Goal: Transaction & Acquisition: Purchase product/service

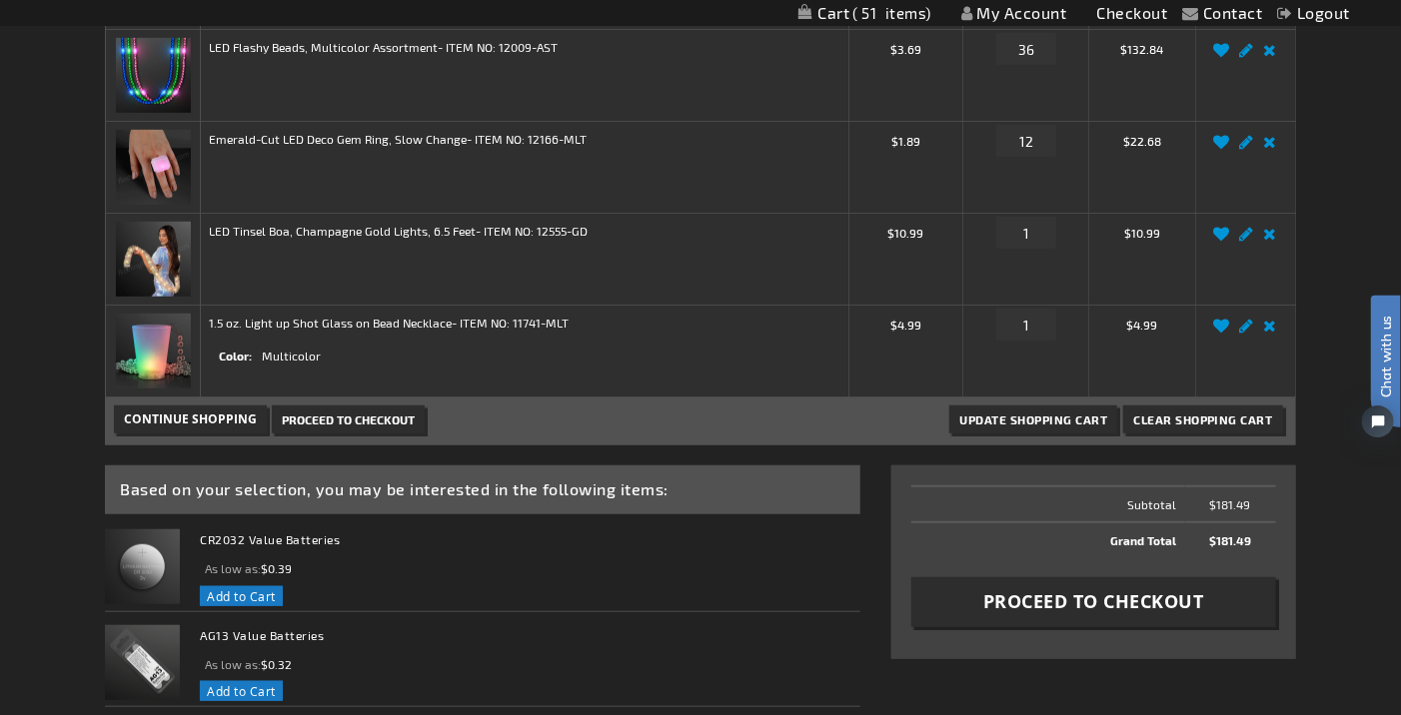
scroll to position [500, 0]
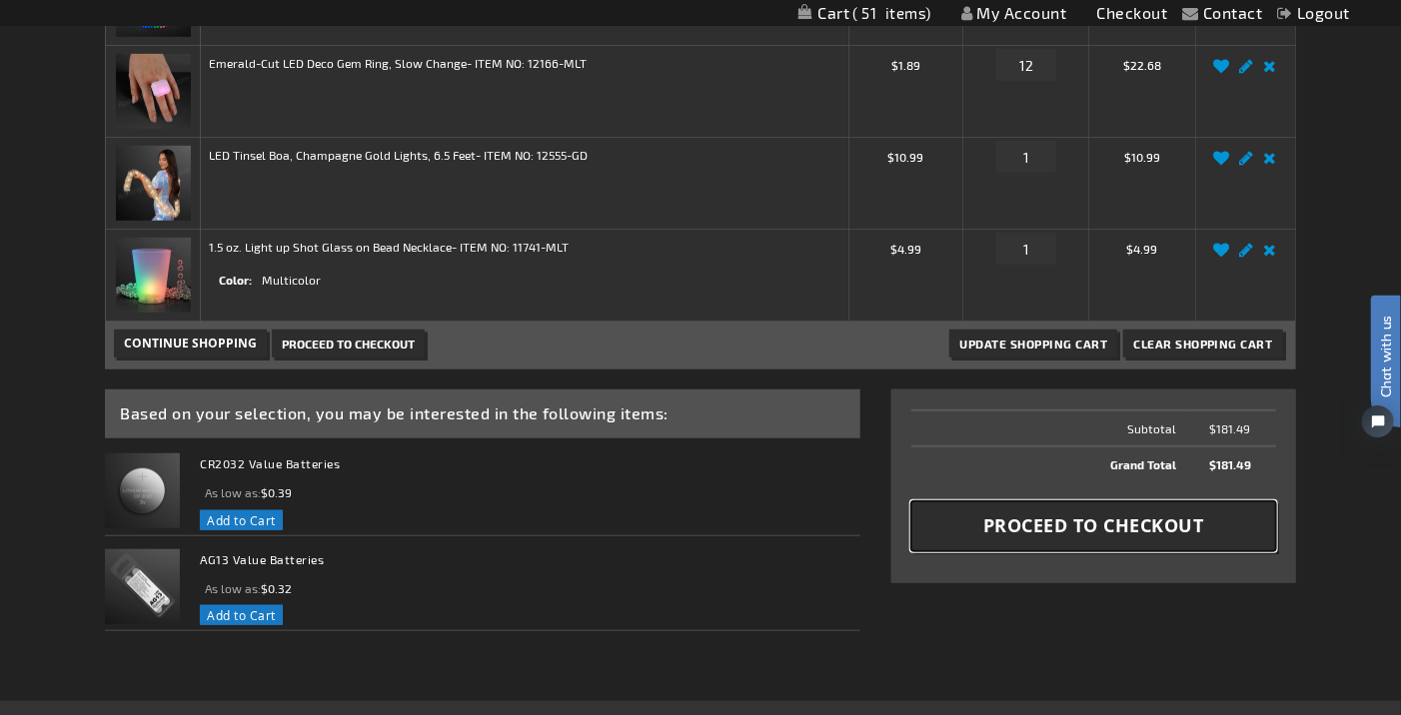
click at [1118, 517] on span "Proceed to Checkout" at bounding box center [1093, 526] width 221 height 25
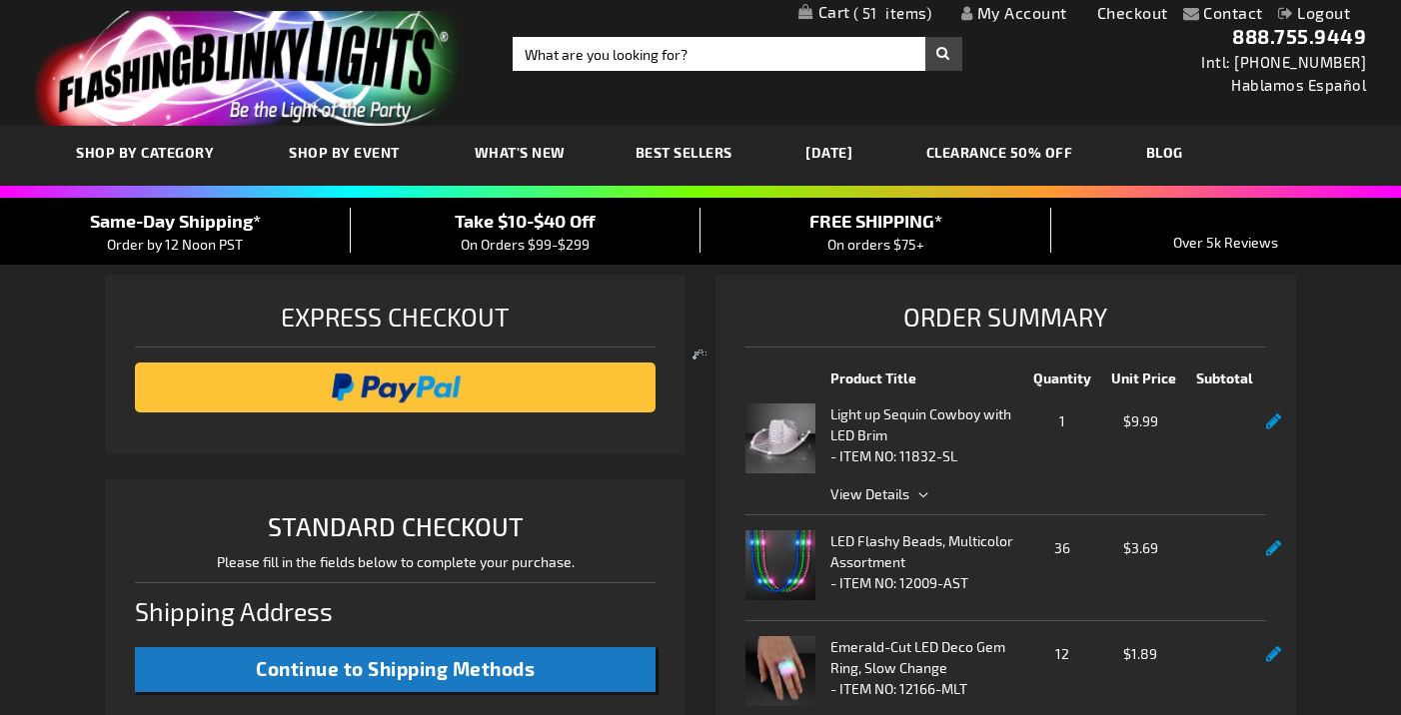
select select "US"
select select "41"
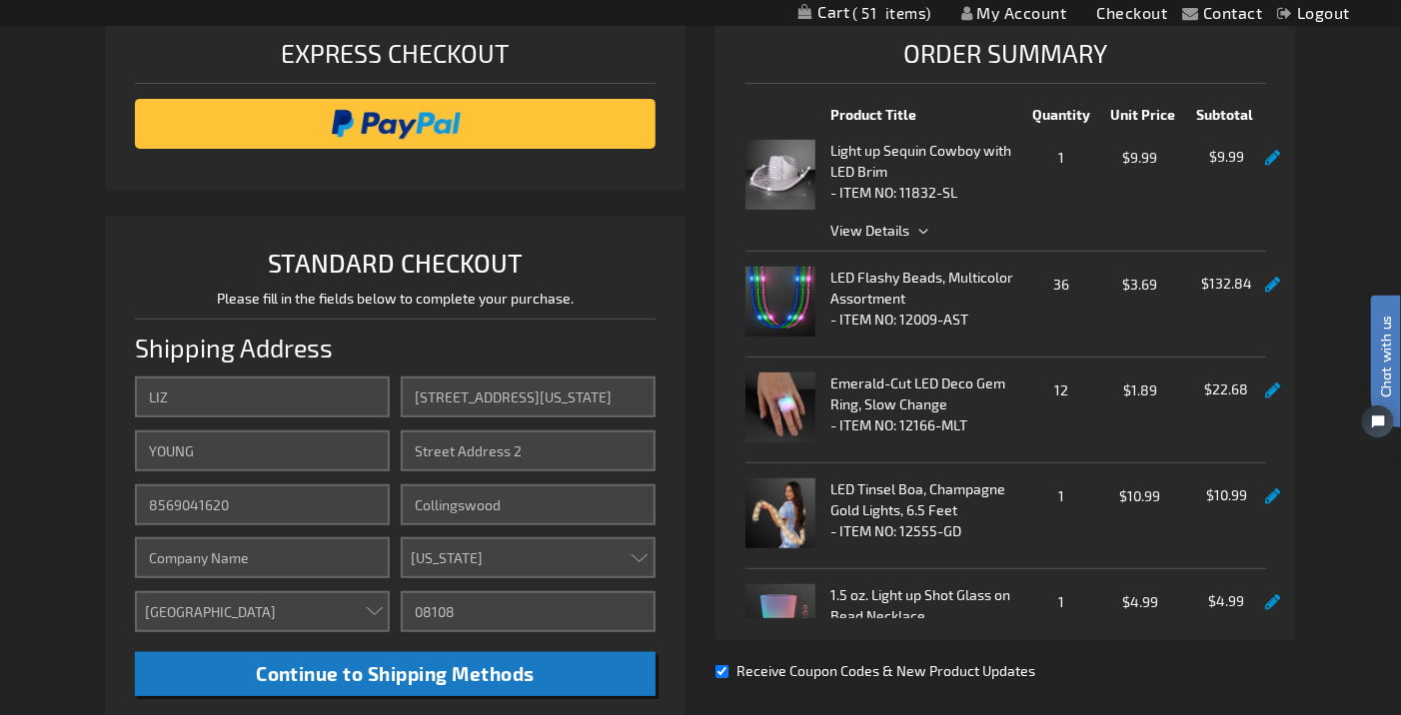
scroll to position [300, 0]
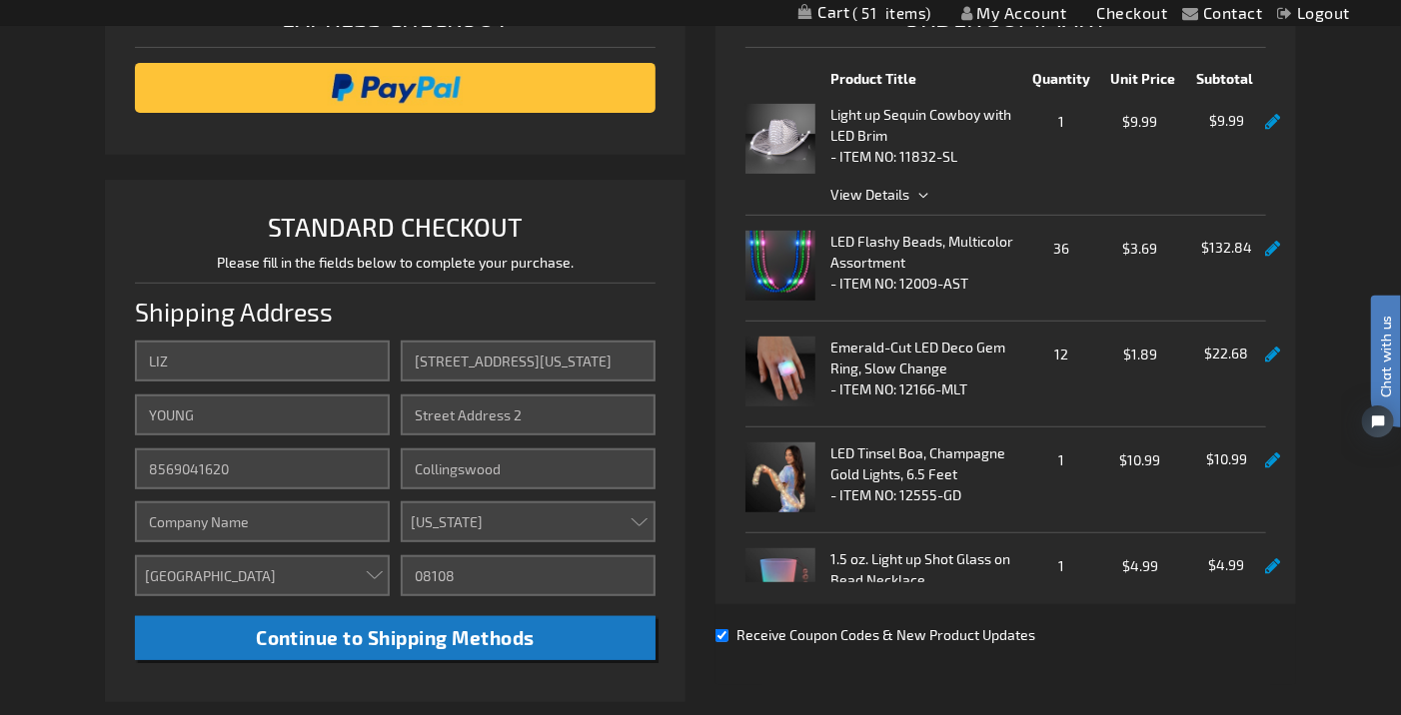
click at [725, 638] on input "Receive Coupon Codes & New Product Updates" at bounding box center [721, 636] width 13 height 13
checkbox input "false"
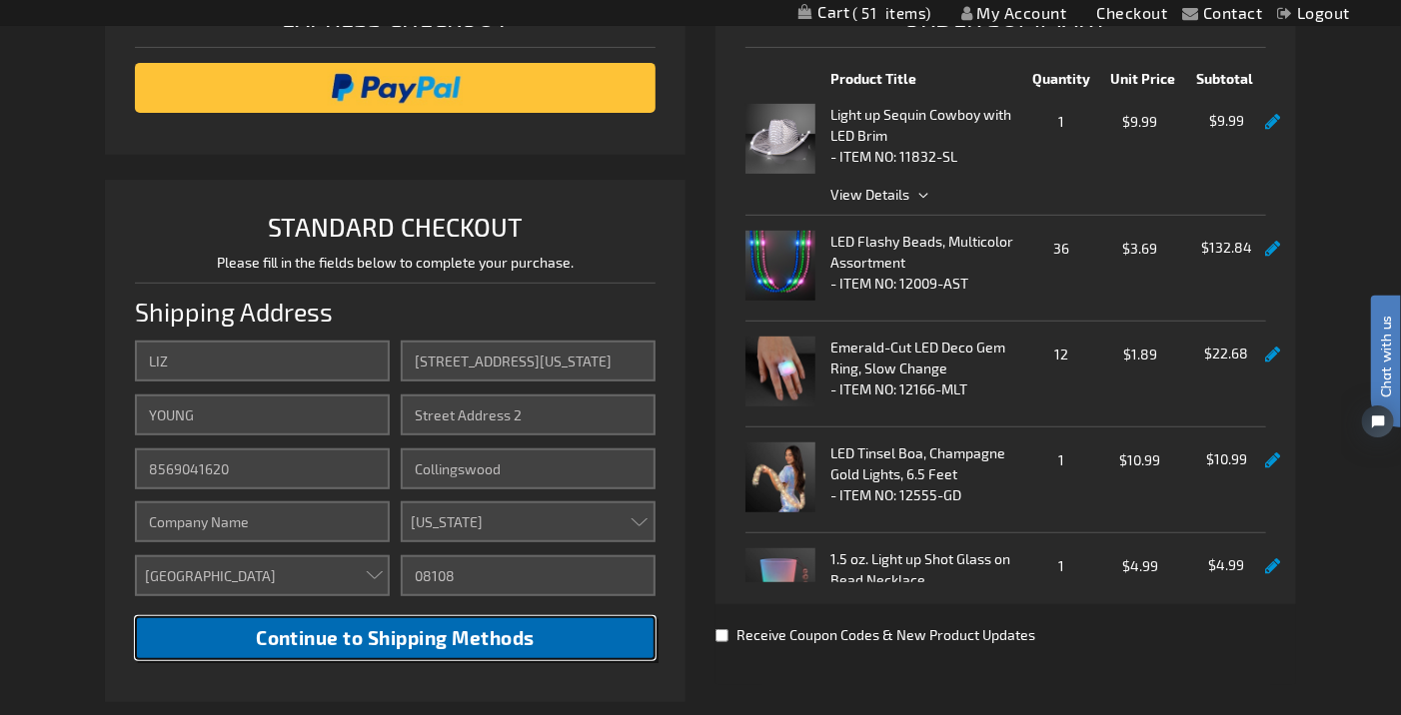
click at [551, 639] on button "Continue to Shipping Methods" at bounding box center [395, 639] width 521 height 45
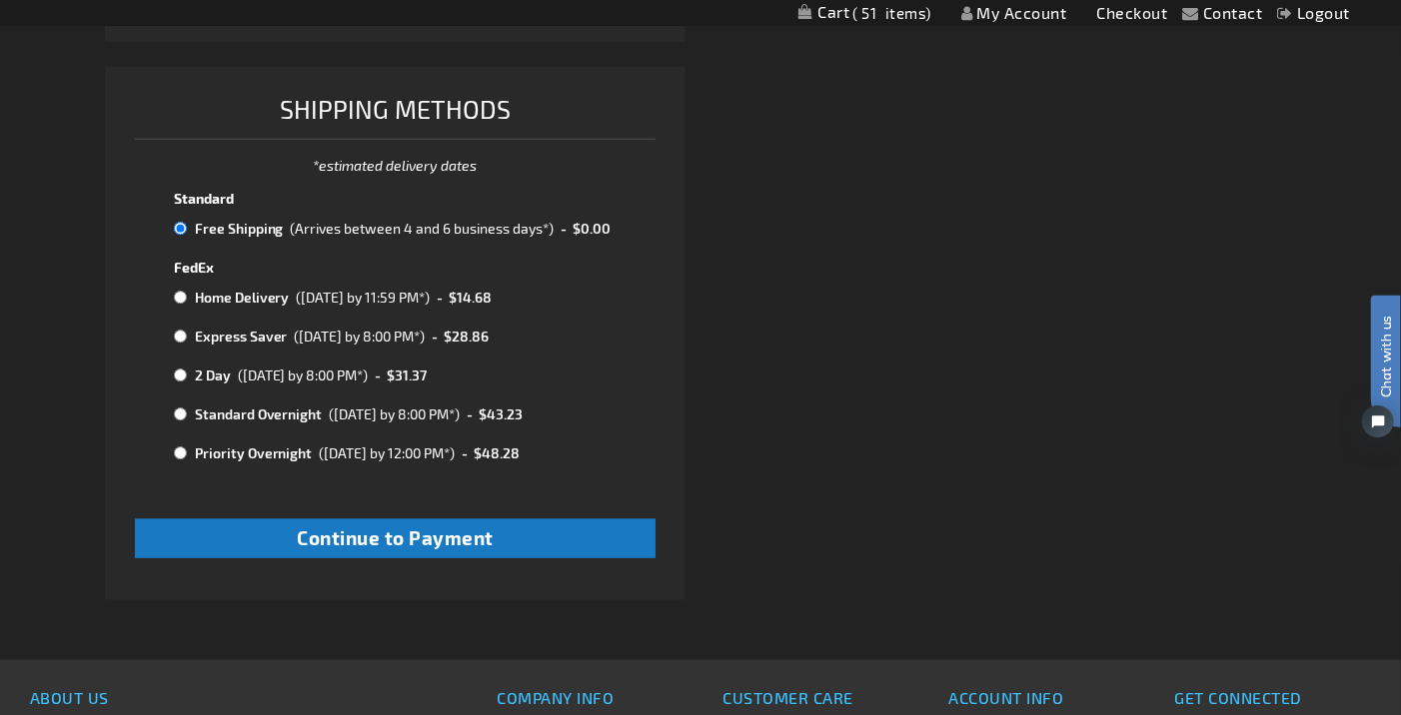
scroll to position [999, 0]
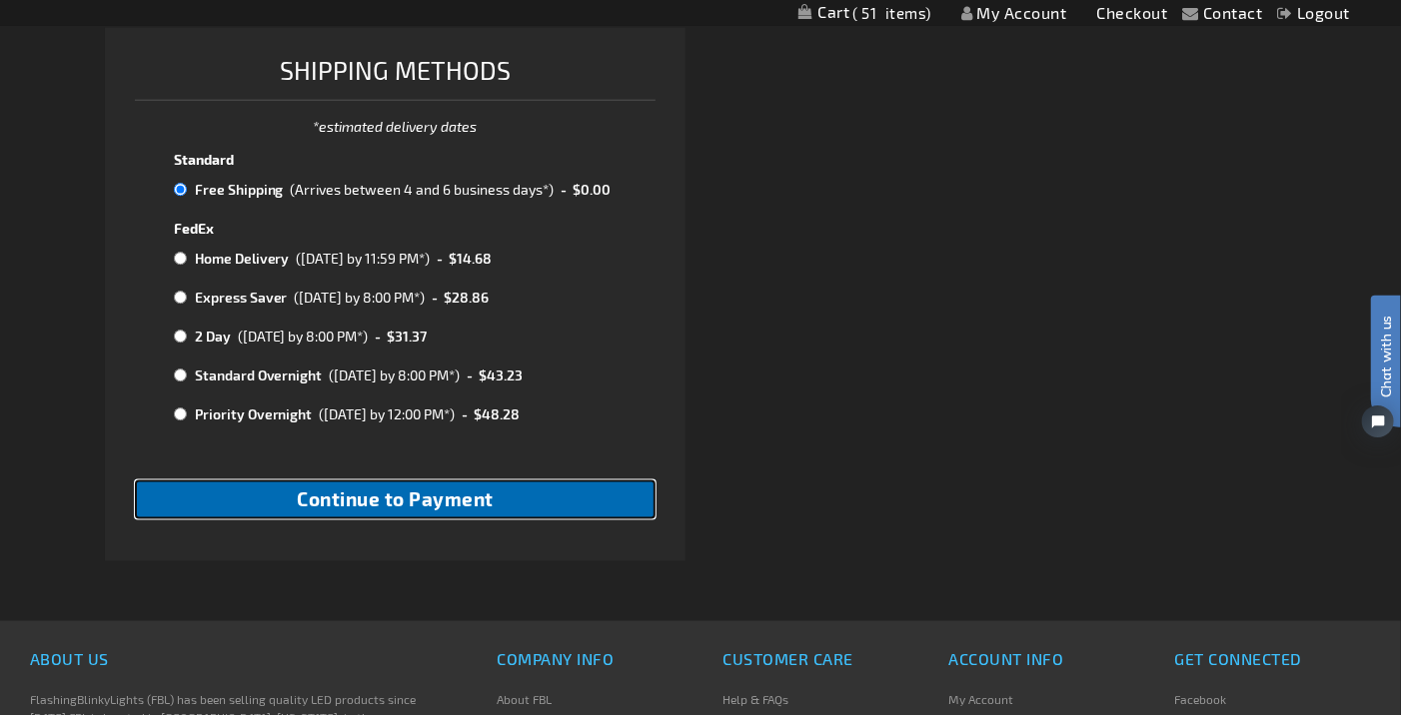
click at [456, 511] on span "Continue to Payment" at bounding box center [395, 499] width 197 height 23
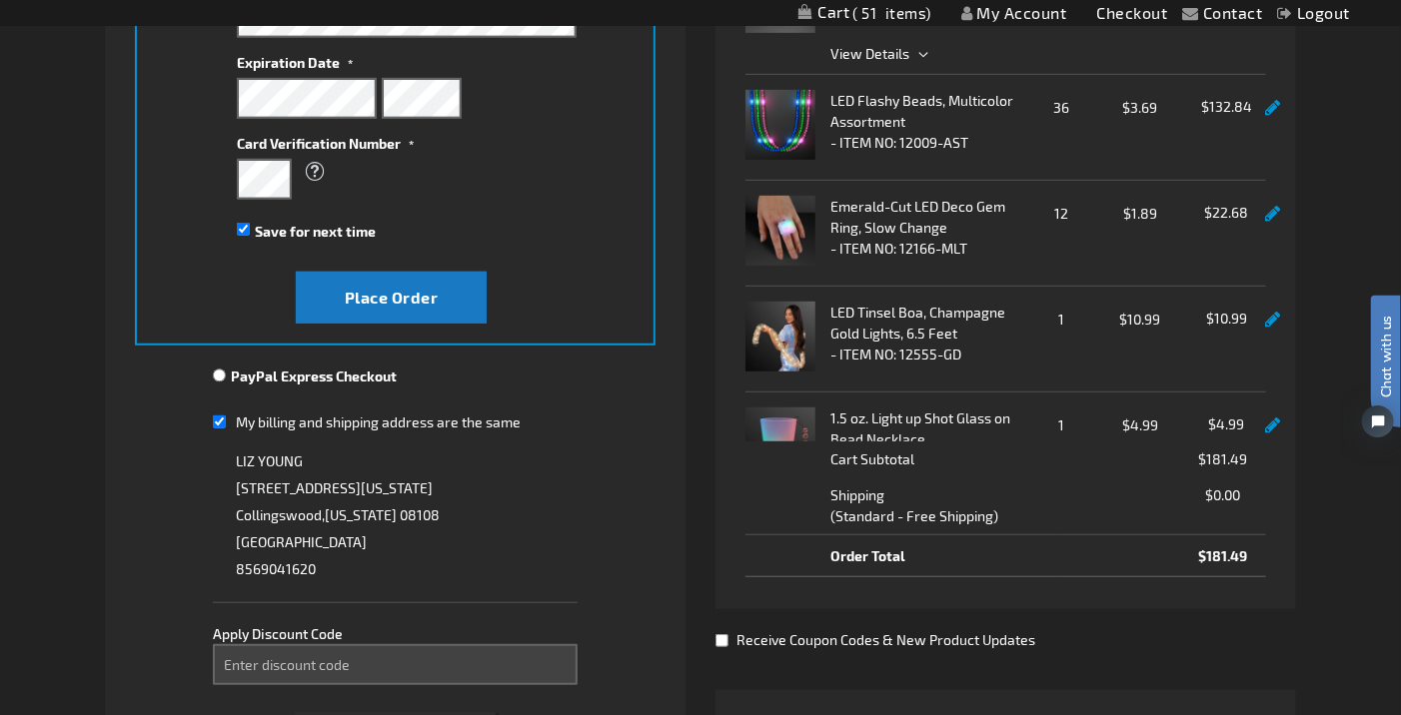
scroll to position [500, 0]
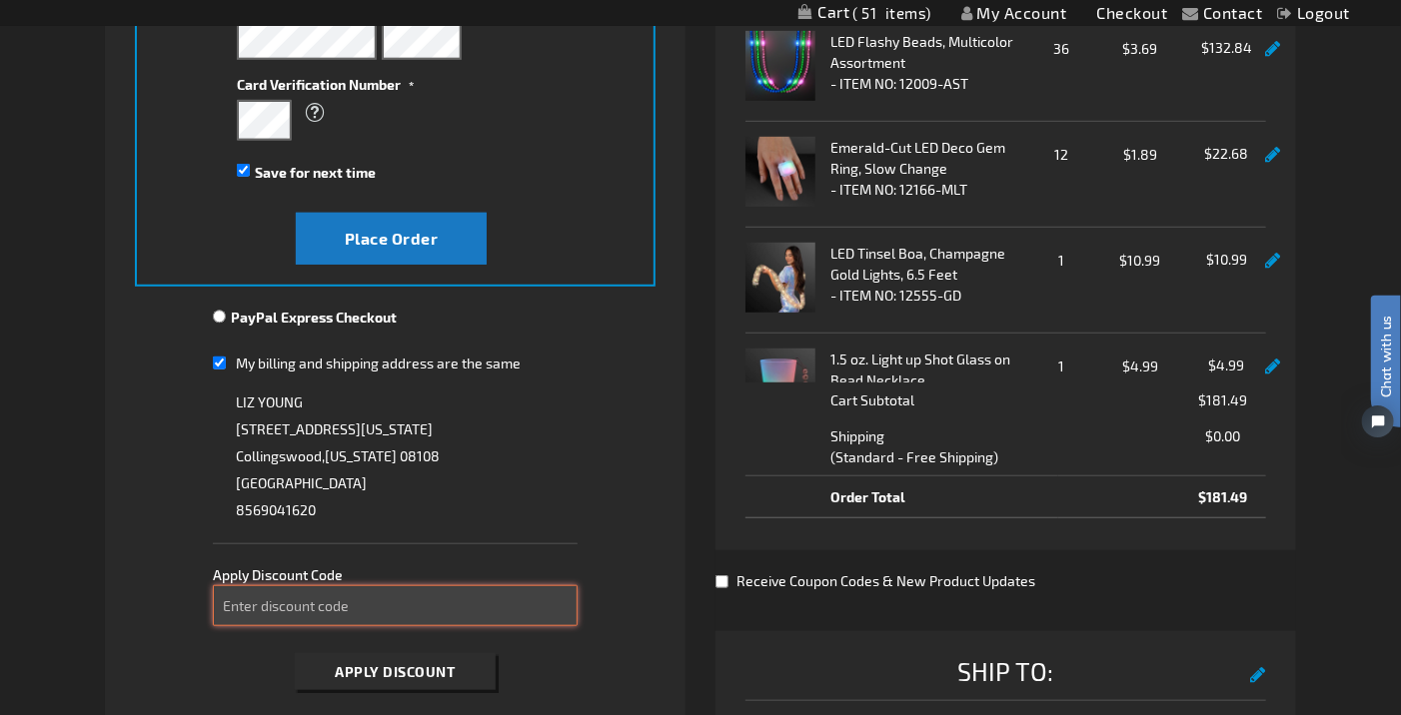
click at [406, 617] on input "Enter discount code" at bounding box center [395, 606] width 365 height 41
type input "TAKE10"
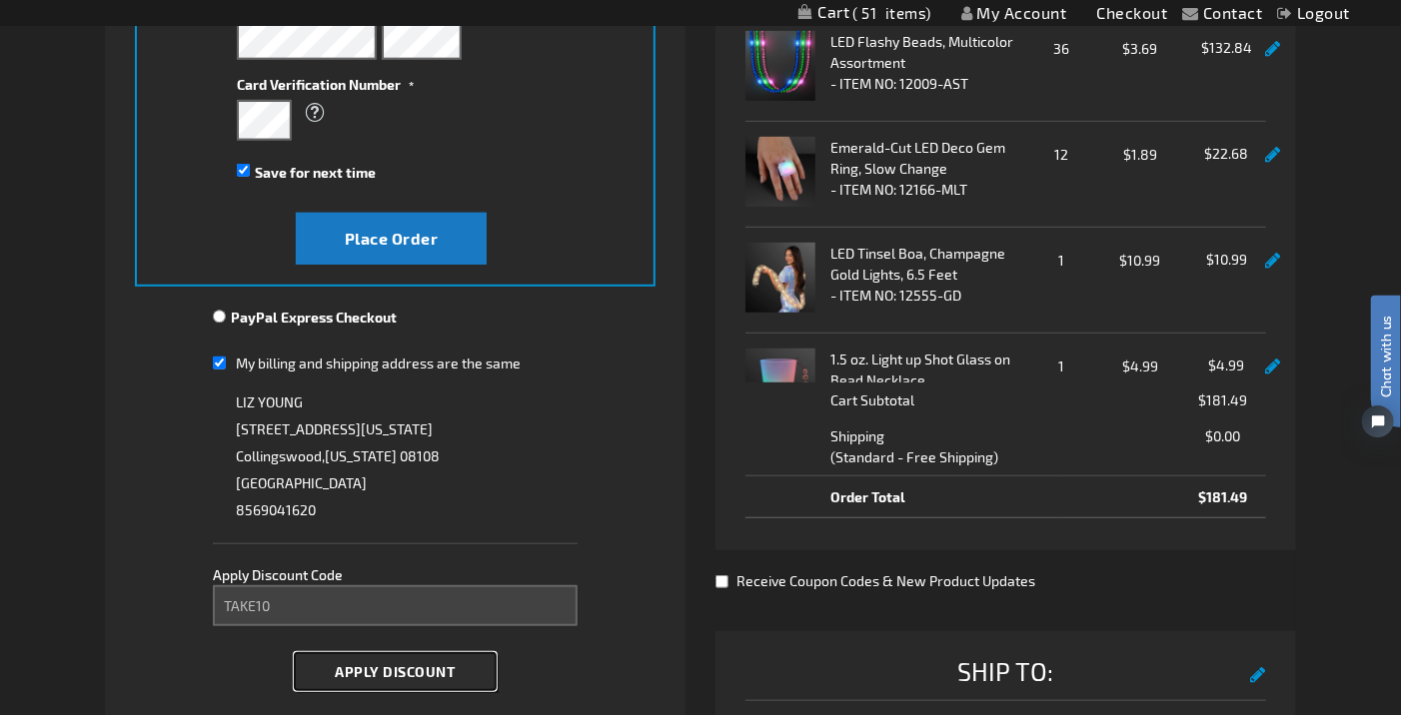
click at [399, 671] on span "Apply Discount" at bounding box center [396, 672] width 120 height 17
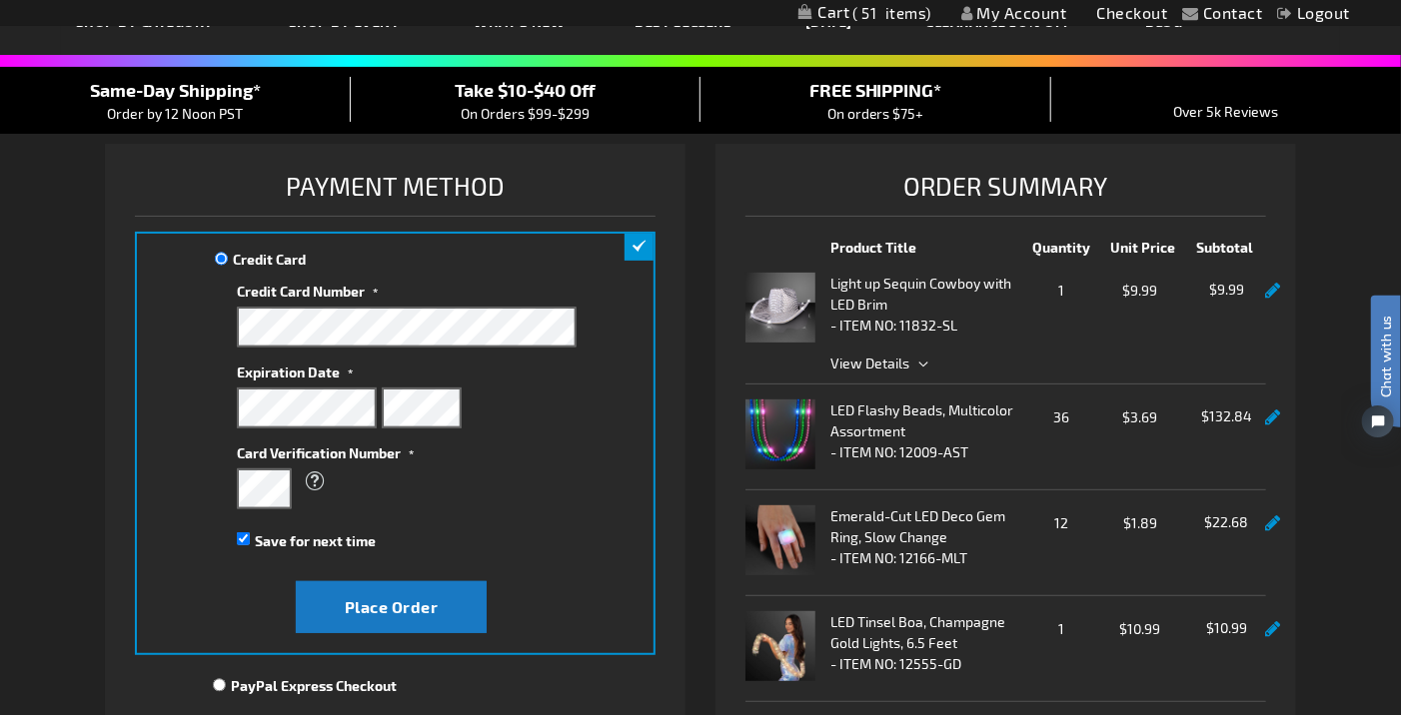
scroll to position [100, 0]
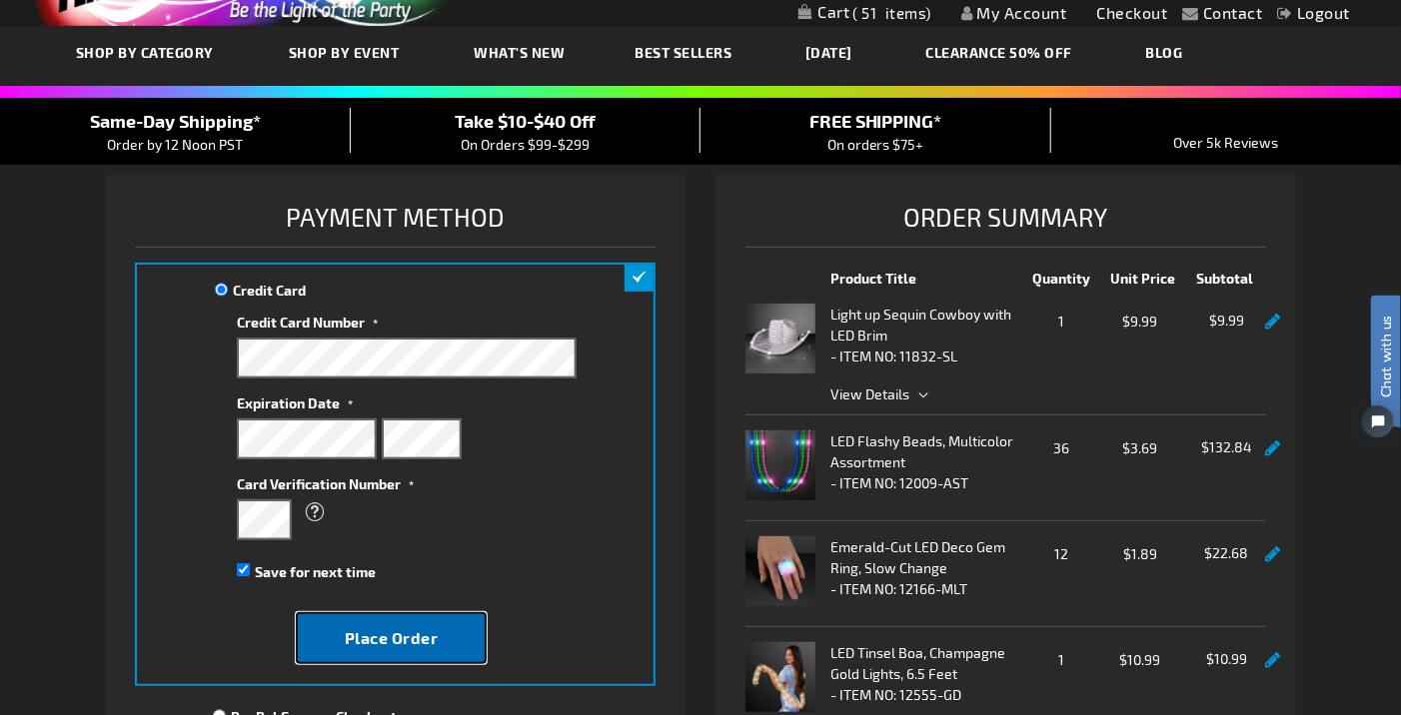
click at [417, 639] on span "Place Order" at bounding box center [392, 638] width 94 height 19
